Goal: Check status: Check status

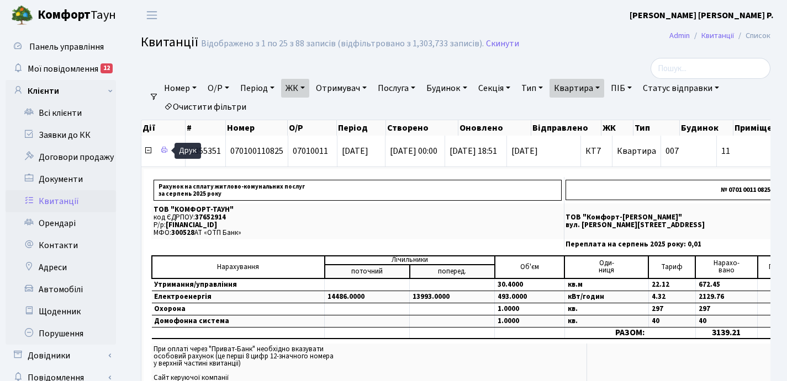
select select "25"
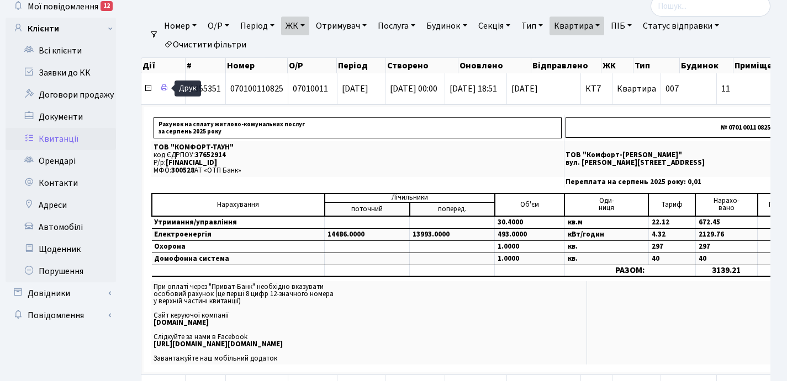
scroll to position [62, 0]
click at [604, 25] on link "Квартира" at bounding box center [576, 26] width 55 height 19
type input "1"
type input "129"
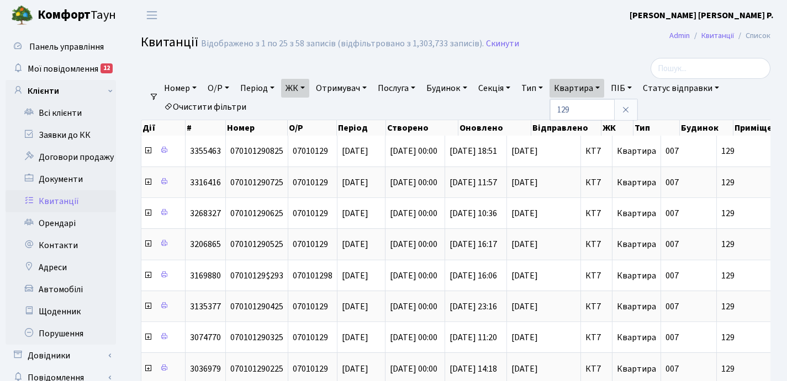
click at [306, 88] on link "ЖК" at bounding box center [295, 88] width 28 height 19
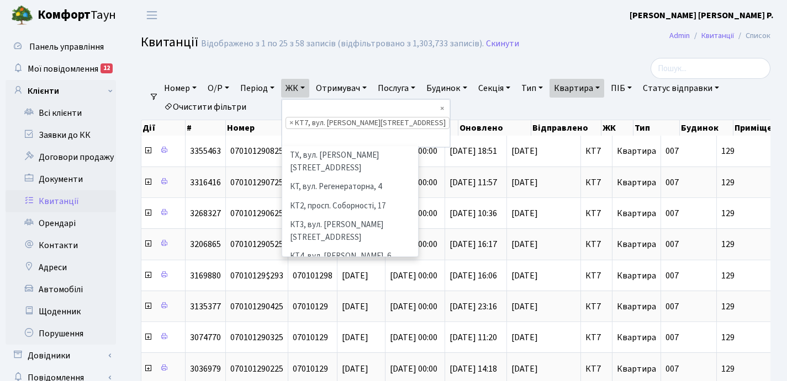
scroll to position [114, 0]
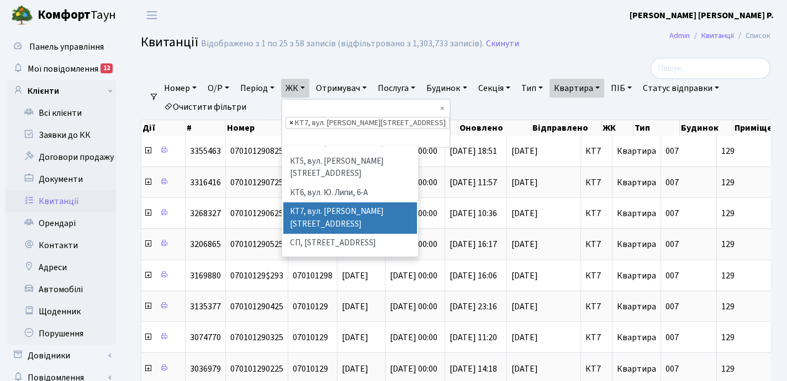
click at [291, 118] on span "×" at bounding box center [291, 123] width 4 height 11
select select
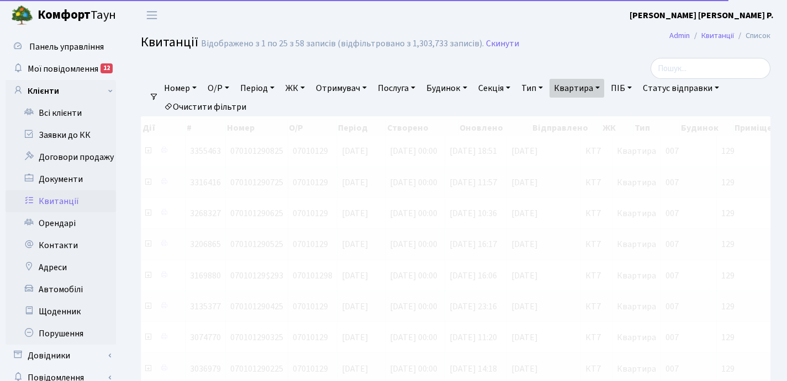
click at [306, 88] on link "ЖК" at bounding box center [295, 88] width 28 height 19
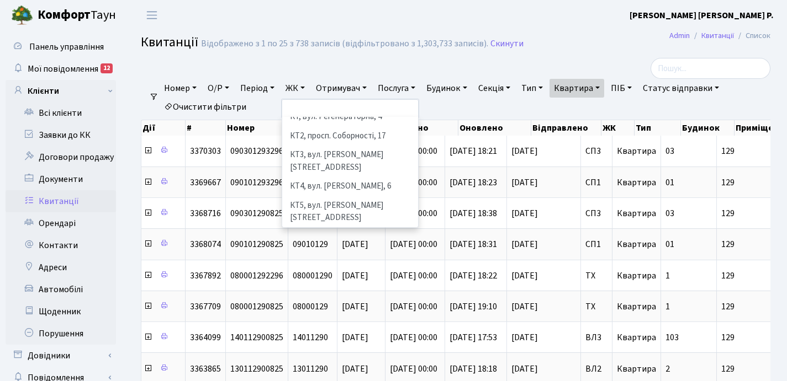
scroll to position [52, 0]
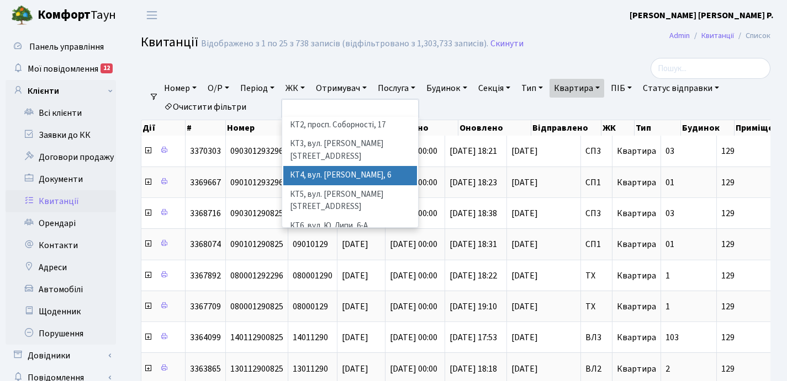
click at [335, 166] on li "КТ4, вул. [PERSON_NAME], 6" at bounding box center [350, 175] width 134 height 19
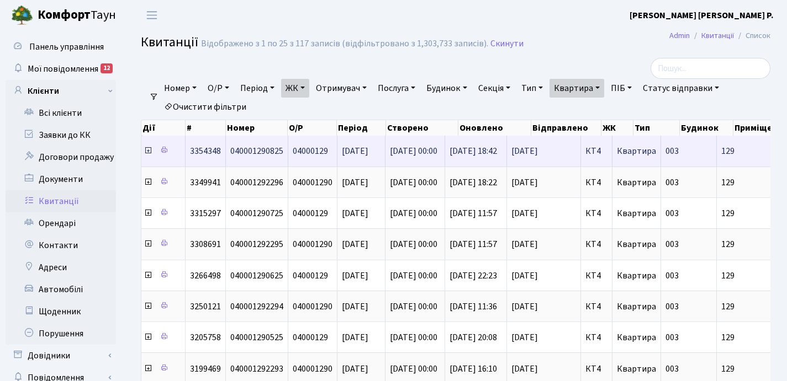
click at [147, 153] on icon at bounding box center [148, 150] width 9 height 9
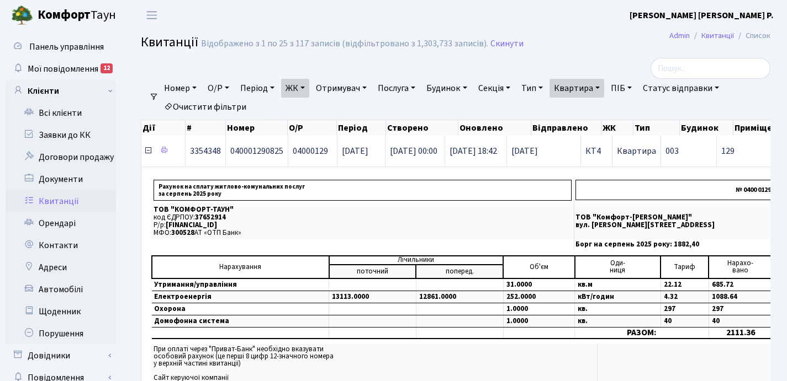
click at [147, 153] on icon at bounding box center [148, 150] width 9 height 9
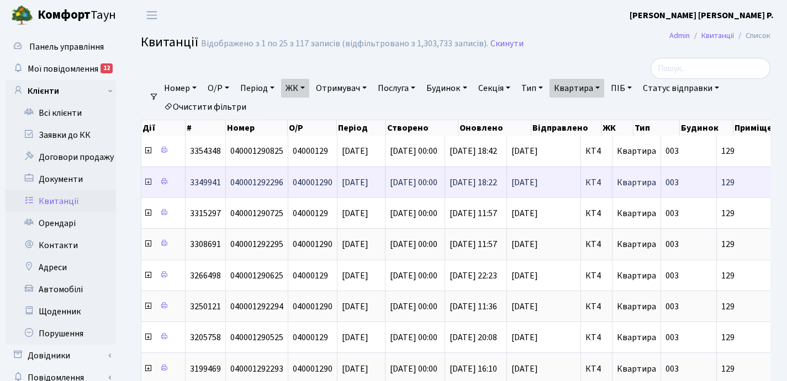
click at [148, 183] on icon at bounding box center [148, 182] width 9 height 9
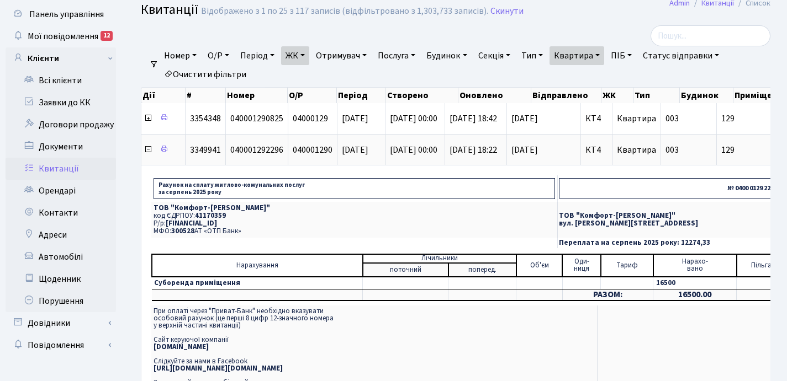
scroll to position [35, 0]
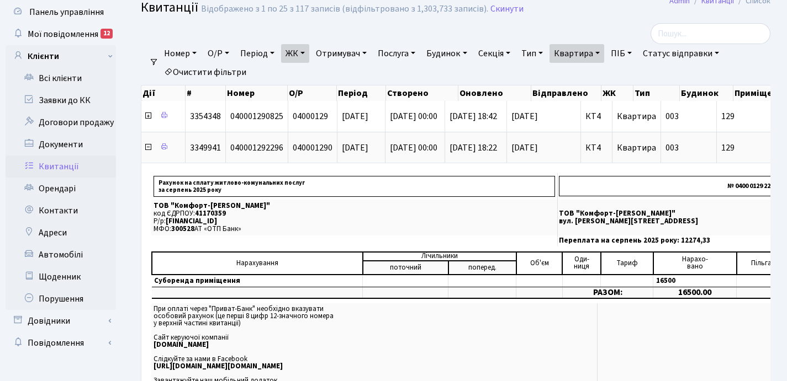
click at [604, 51] on link "Квартира" at bounding box center [576, 53] width 55 height 19
type input "1"
type input "16-53/1"
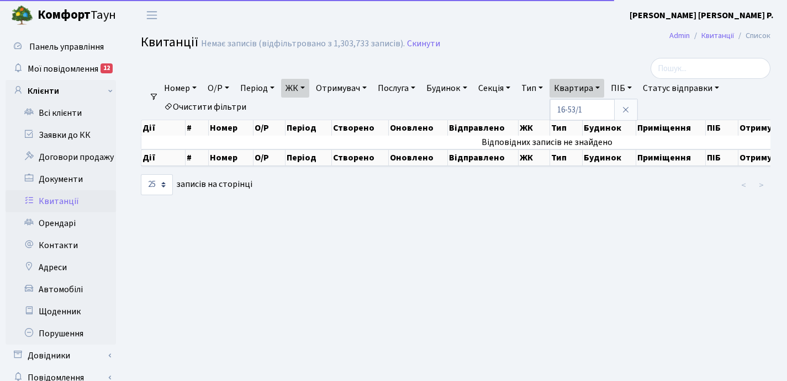
click at [307, 53] on h2 "Квитанції Немає записів (відфільтровано з 1,303,733 записів). Скинути" at bounding box center [455, 44] width 629 height 19
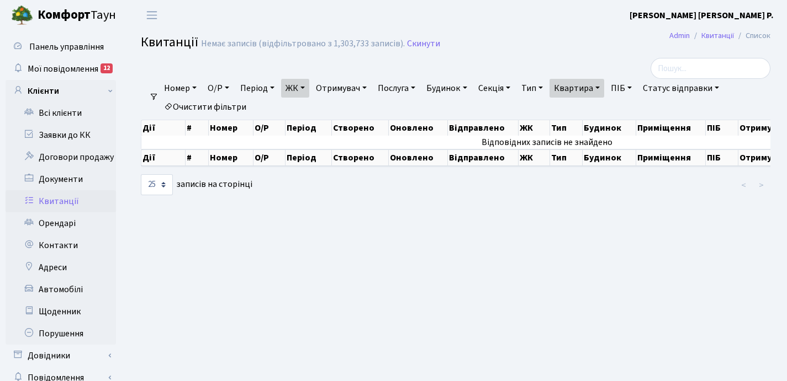
click at [307, 88] on link "ЖК" at bounding box center [295, 88] width 28 height 19
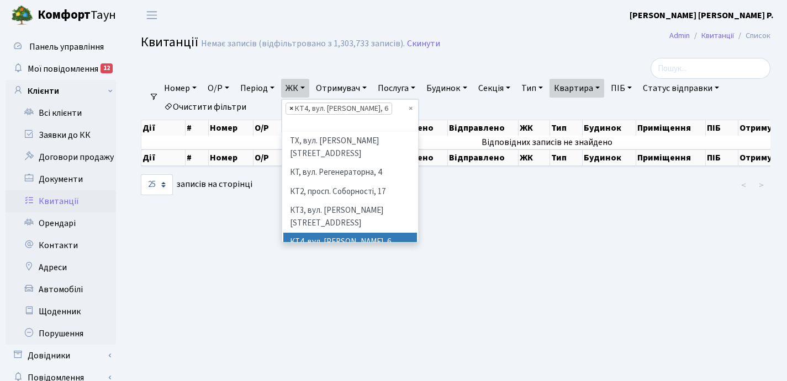
click at [293, 108] on span "×" at bounding box center [291, 108] width 4 height 11
select select
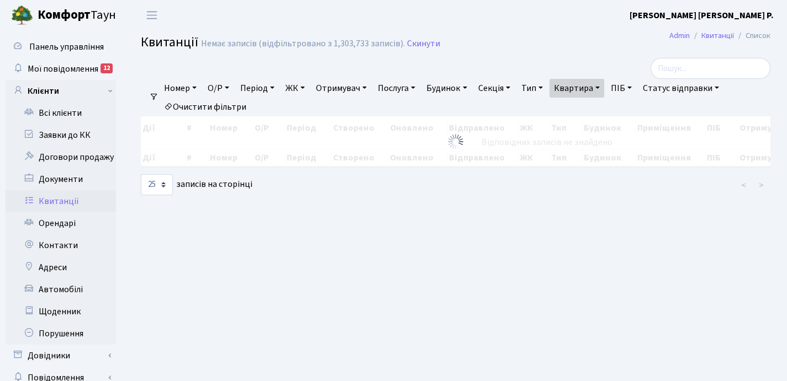
click at [306, 88] on link "ЖК" at bounding box center [295, 88] width 28 height 19
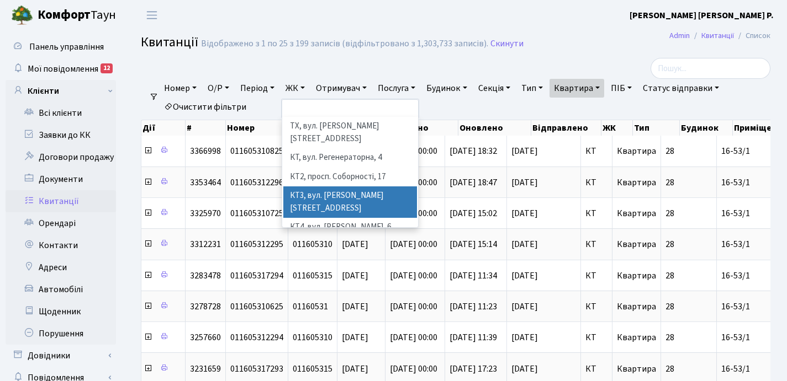
scroll to position [18, 0]
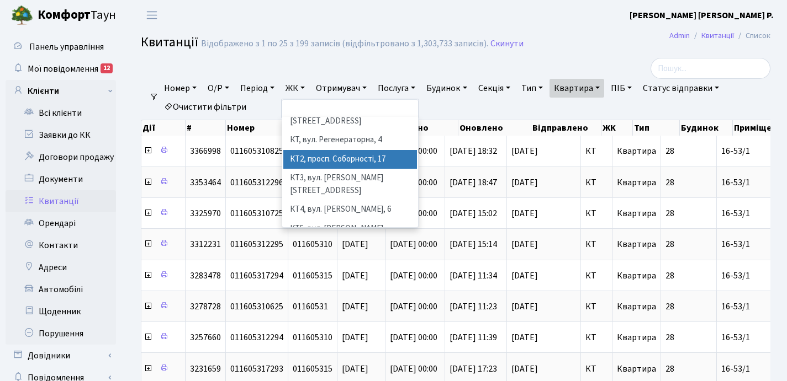
click at [333, 150] on li "КТ2, просп. Соборності, 17" at bounding box center [350, 159] width 134 height 19
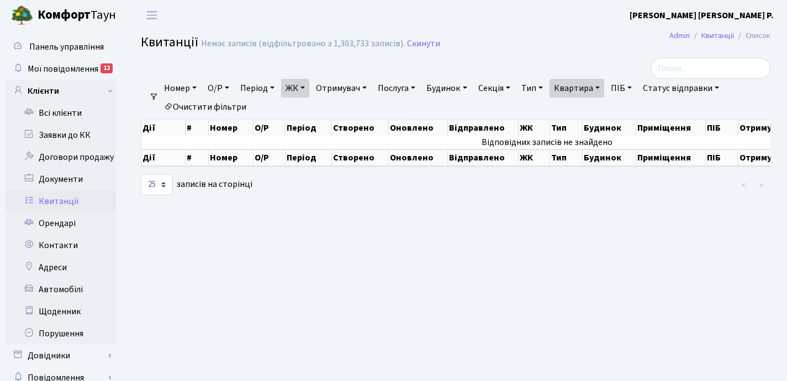
click at [604, 83] on link "Квартира" at bounding box center [576, 88] width 55 height 19
click at [307, 86] on link "ЖК" at bounding box center [295, 88] width 28 height 19
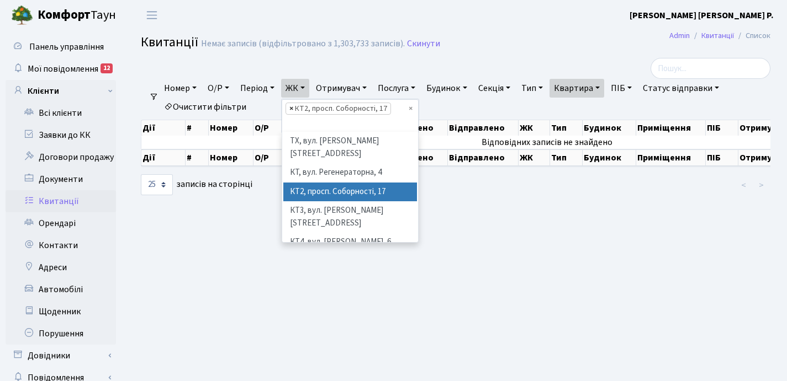
click at [293, 108] on span "×" at bounding box center [291, 108] width 4 height 11
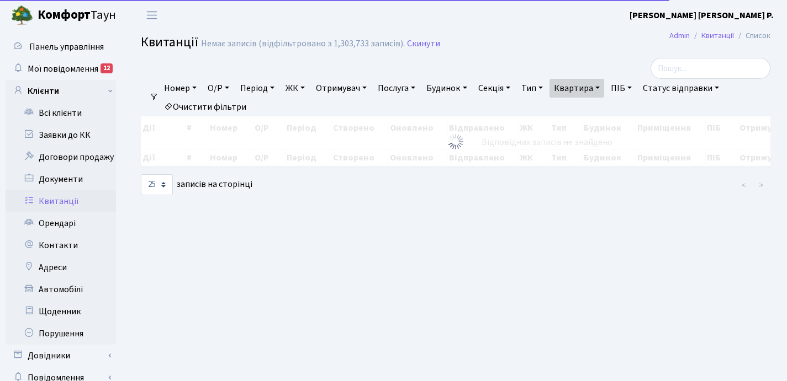
click at [308, 88] on link "ЖК" at bounding box center [295, 88] width 28 height 19
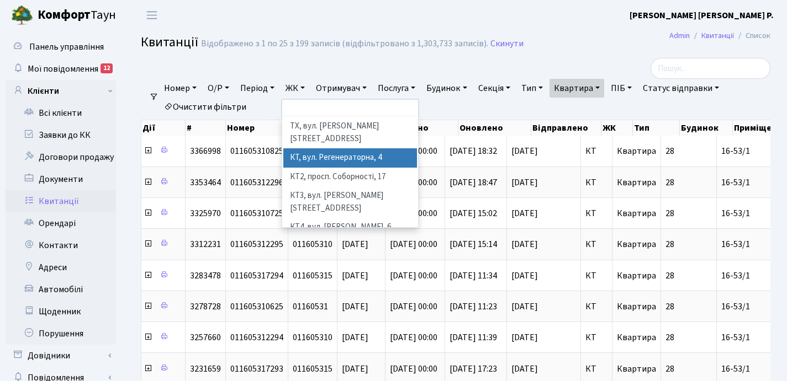
click at [332, 149] on li "КТ, вул. Регенераторна, 4" at bounding box center [350, 158] width 134 height 19
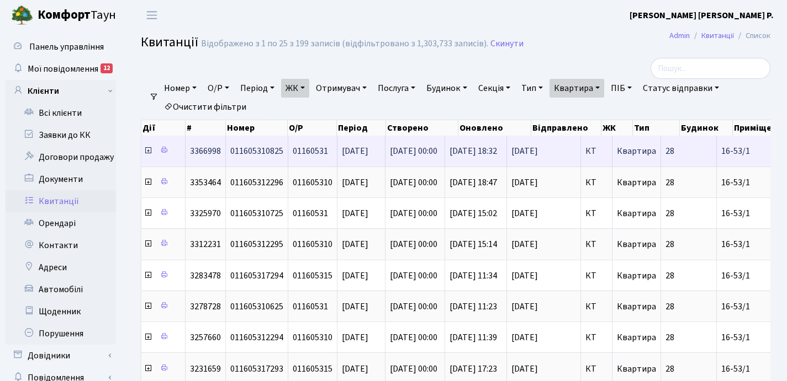
click at [149, 153] on icon at bounding box center [148, 150] width 9 height 9
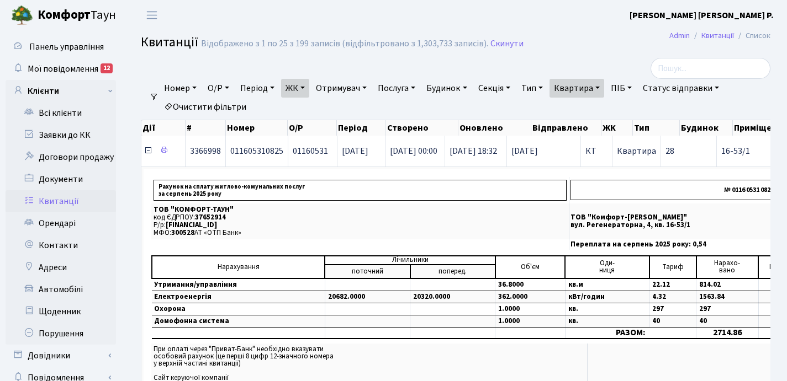
click at [148, 152] on icon at bounding box center [148, 150] width 9 height 9
